Goal: Information Seeking & Learning: Check status

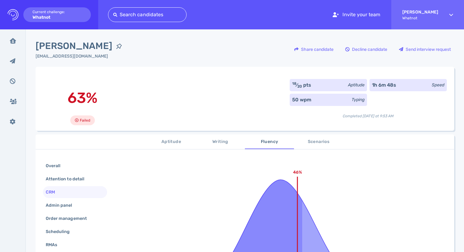
scroll to position [113, 0]
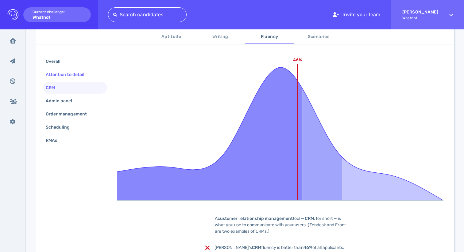
click at [68, 73] on div "Attention to detail" at bounding box center [67, 74] width 47 height 9
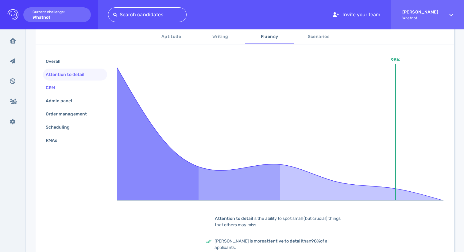
click at [67, 86] on div "CRM" at bounding box center [75, 88] width 64 height 12
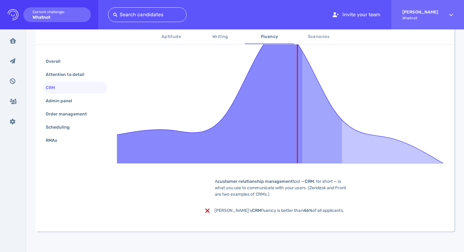
scroll to position [153, 0]
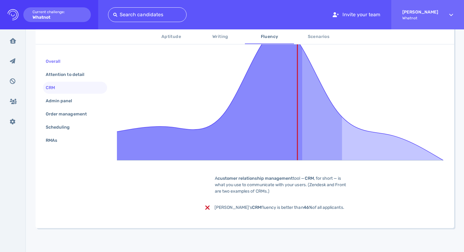
click at [68, 63] on div "Overall" at bounding box center [75, 62] width 64 height 12
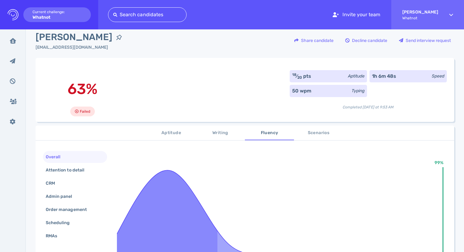
scroll to position [0, 0]
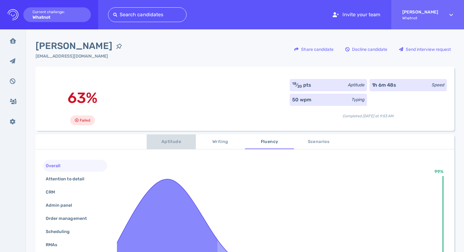
click at [167, 148] on button "Aptitude" at bounding box center [171, 142] width 49 height 15
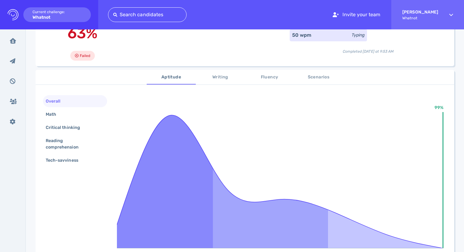
scroll to position [57, 0]
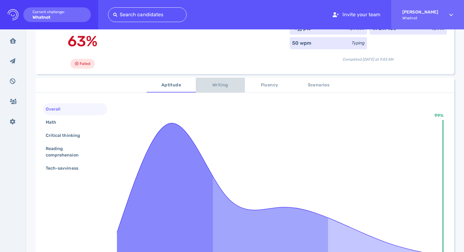
click at [217, 89] on span "Writing" at bounding box center [220, 86] width 42 height 8
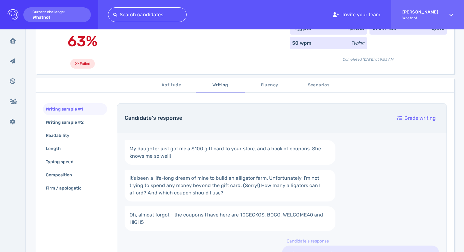
scroll to position [70, 0]
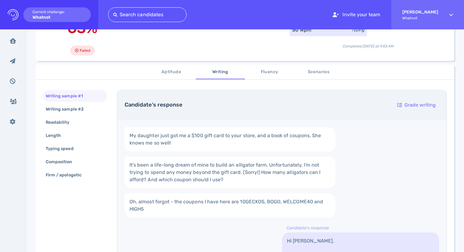
click at [261, 73] on span "Fluency" at bounding box center [269, 72] width 42 height 8
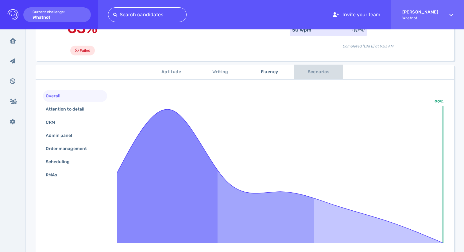
click at [304, 72] on span "Scenarios" at bounding box center [318, 72] width 42 height 8
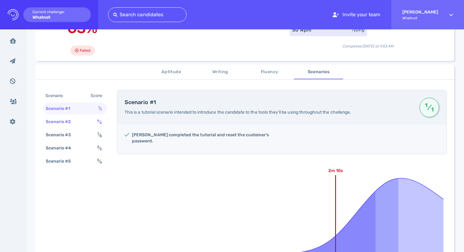
click at [84, 121] on div "Scenario #2 4 ⁄ 4" at bounding box center [75, 122] width 64 height 12
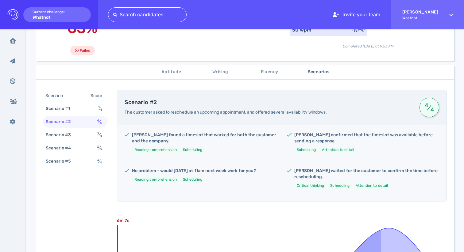
click at [175, 74] on span "Aptitude" at bounding box center [171, 72] width 42 height 8
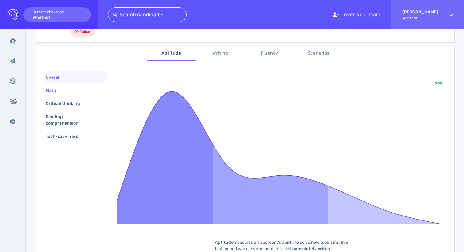
scroll to position [30, 0]
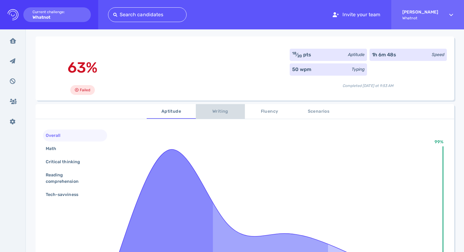
click at [212, 119] on button "Writing" at bounding box center [220, 111] width 49 height 15
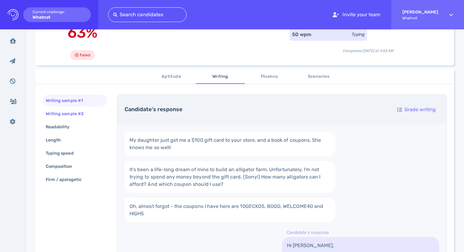
scroll to position [71, 0]
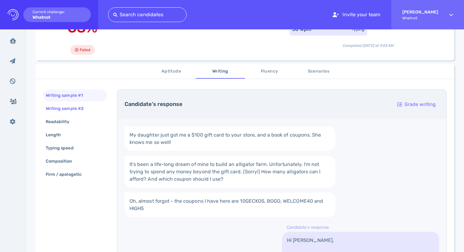
click at [82, 109] on div "Writing sample #2" at bounding box center [67, 108] width 47 height 9
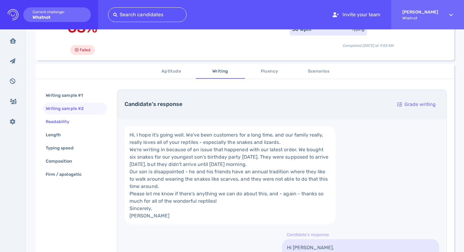
click at [79, 123] on div "Readability" at bounding box center [75, 122] width 64 height 12
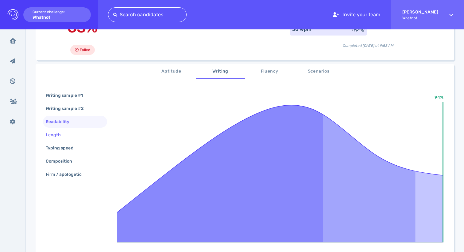
click at [75, 138] on div "Length" at bounding box center [75, 135] width 64 height 12
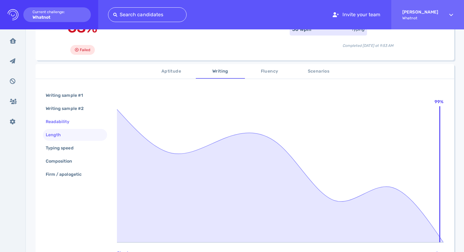
click at [76, 119] on div "Readability" at bounding box center [60, 121] width 33 height 9
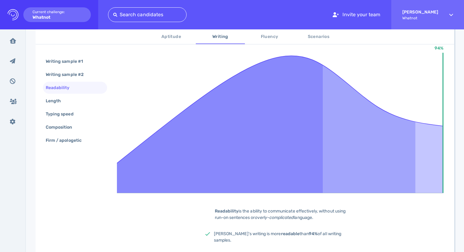
scroll to position [115, 0]
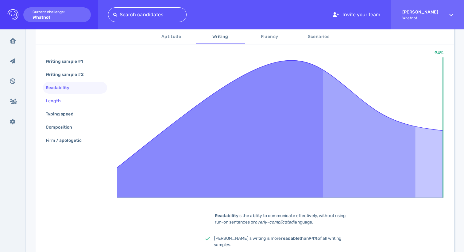
click at [54, 98] on div "Length" at bounding box center [56, 101] width 24 height 9
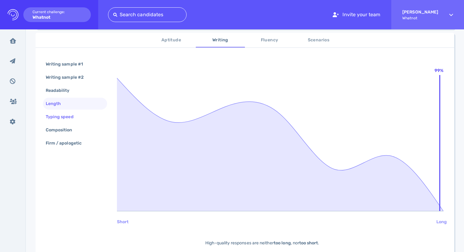
click at [62, 115] on div "Typing speed" at bounding box center [62, 117] width 36 height 9
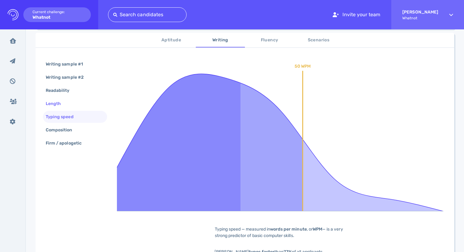
click at [60, 109] on div "Length" at bounding box center [75, 104] width 64 height 12
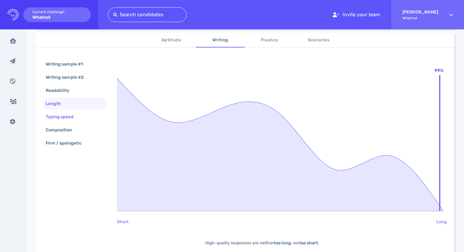
click at [67, 113] on div "Typing speed" at bounding box center [62, 117] width 36 height 9
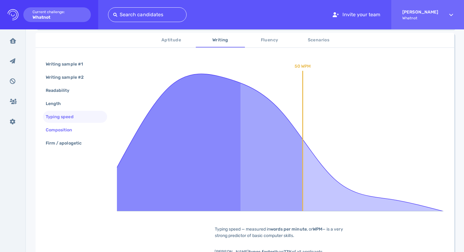
click at [67, 130] on div "Composition" at bounding box center [61, 130] width 35 height 9
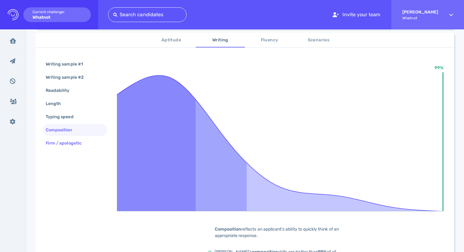
click at [72, 143] on div "Firm / apologetic" at bounding box center [66, 143] width 44 height 9
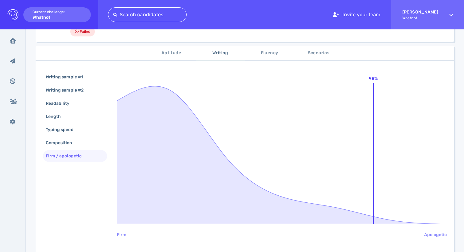
scroll to position [89, 0]
click at [267, 53] on span "Fluency" at bounding box center [269, 54] width 42 height 8
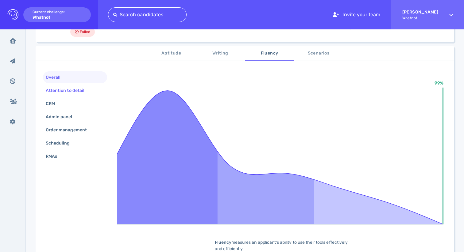
click at [85, 92] on div "Attention to detail" at bounding box center [67, 90] width 47 height 9
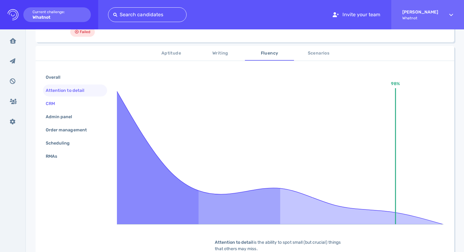
click at [80, 102] on div "CRM" at bounding box center [75, 104] width 64 height 12
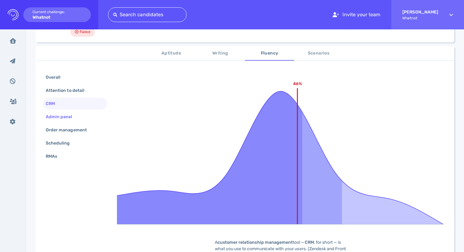
click at [77, 115] on div "Admin panel" at bounding box center [61, 117] width 35 height 9
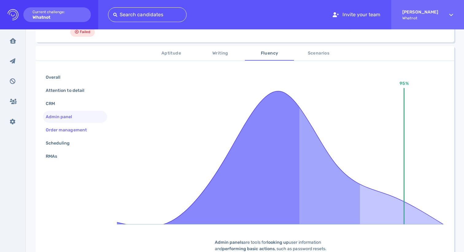
click at [75, 129] on div "Order management" at bounding box center [69, 130] width 50 height 9
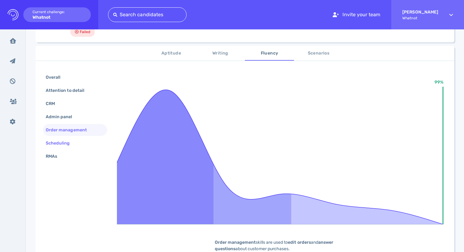
click at [71, 141] on div "Scheduling" at bounding box center [60, 143] width 33 height 9
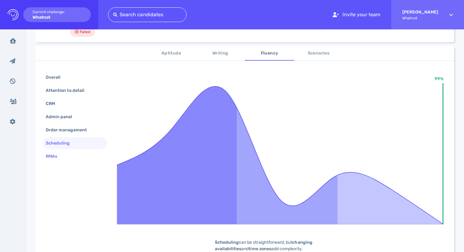
click at [64, 158] on div "RMAs" at bounding box center [54, 156] width 20 height 9
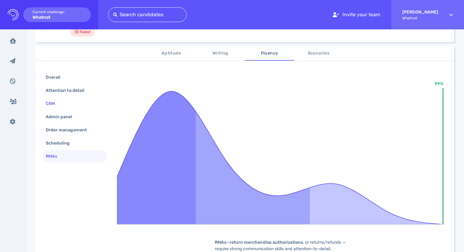
click at [84, 101] on div "CRM" at bounding box center [75, 104] width 64 height 12
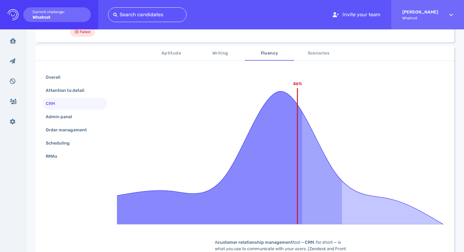
click at [321, 53] on span "Scenarios" at bounding box center [318, 54] width 42 height 8
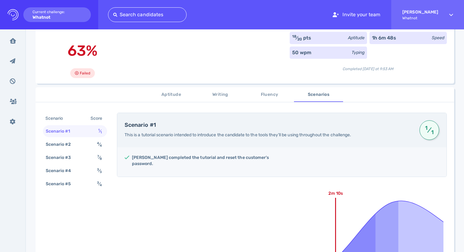
scroll to position [42, 0]
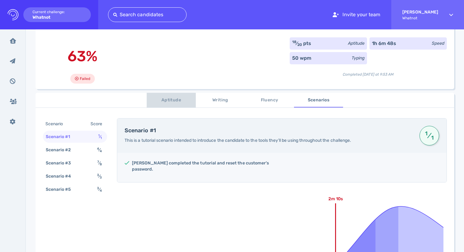
click at [178, 103] on span "Aptitude" at bounding box center [171, 101] width 42 height 8
